Goal: Book appointment/travel/reservation

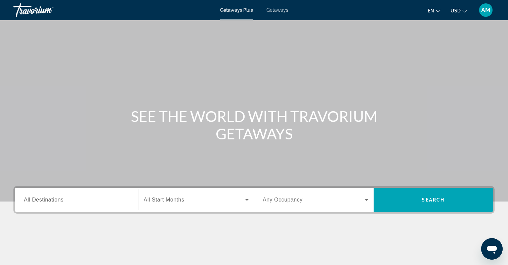
click at [278, 10] on span "Getaways" at bounding box center [278, 9] width 22 height 5
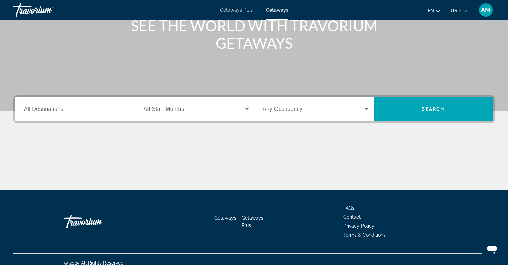
scroll to position [98, 0]
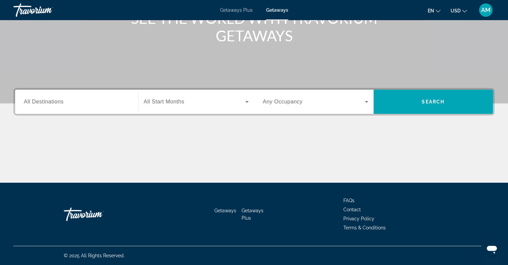
click at [102, 96] on div "Search widget" at bounding box center [77, 101] width 106 height 19
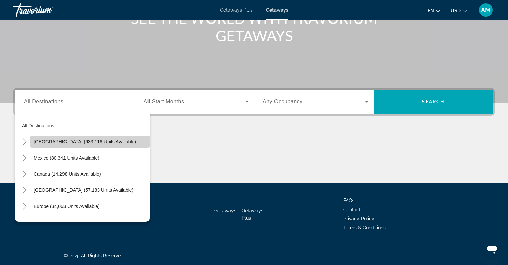
click at [92, 136] on span "Search widget" at bounding box center [89, 142] width 119 height 16
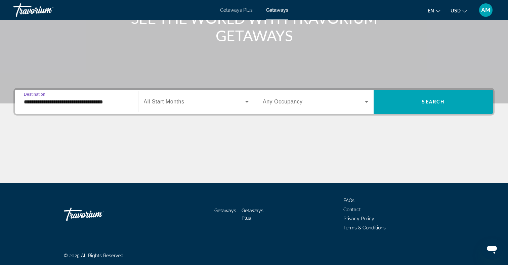
click at [102, 99] on input "**********" at bounding box center [77, 102] width 106 height 8
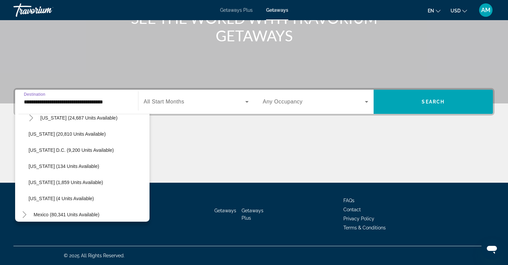
scroll to position [668, 0]
click at [91, 138] on span "Search widget" at bounding box center [87, 135] width 124 height 16
type input "**********"
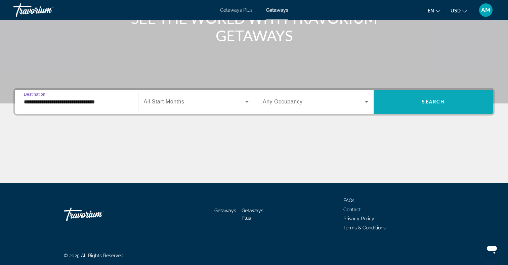
click at [426, 107] on span "Search widget" at bounding box center [434, 102] width 120 height 16
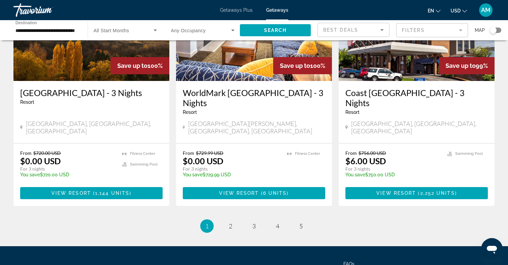
scroll to position [833, 0]
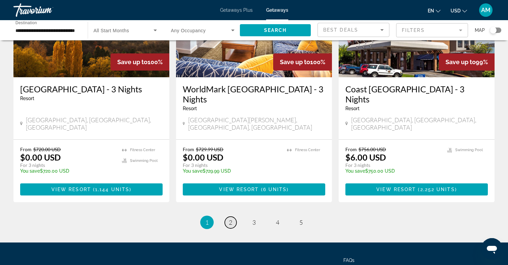
click at [229, 219] on span "2" at bounding box center [230, 222] width 3 height 7
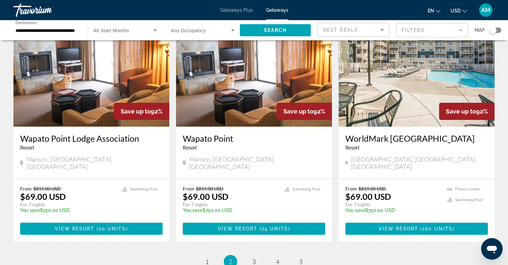
scroll to position [785, 0]
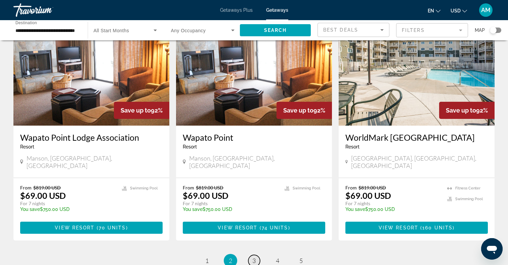
click at [252, 257] on span "3" at bounding box center [253, 260] width 3 height 7
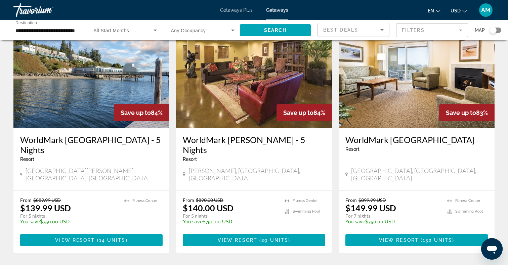
scroll to position [822, 0]
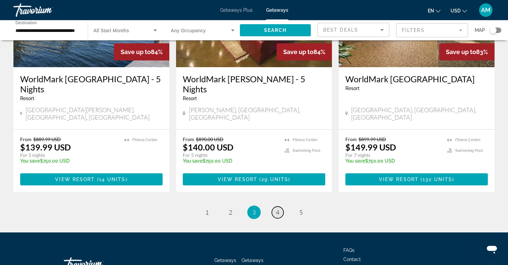
click at [277, 209] on span "4" at bounding box center [277, 212] width 3 height 7
